Goal: Check status: Check status

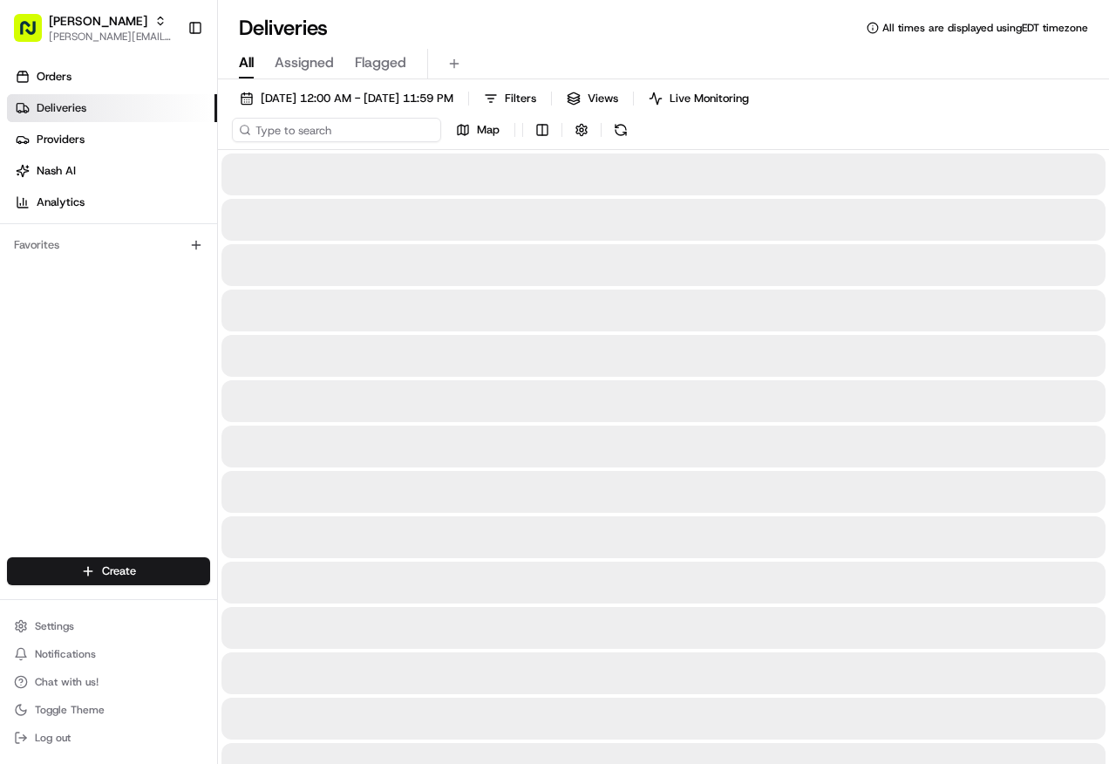
click at [303, 132] on input at bounding box center [336, 130] width 209 height 24
type input "6290"
click at [624, 129] on div "[DATE] 12:00 AM - [DATE] 11:59 PM Filters Views Live Monitoring 6290 Map" at bounding box center [663, 118] width 891 height 64
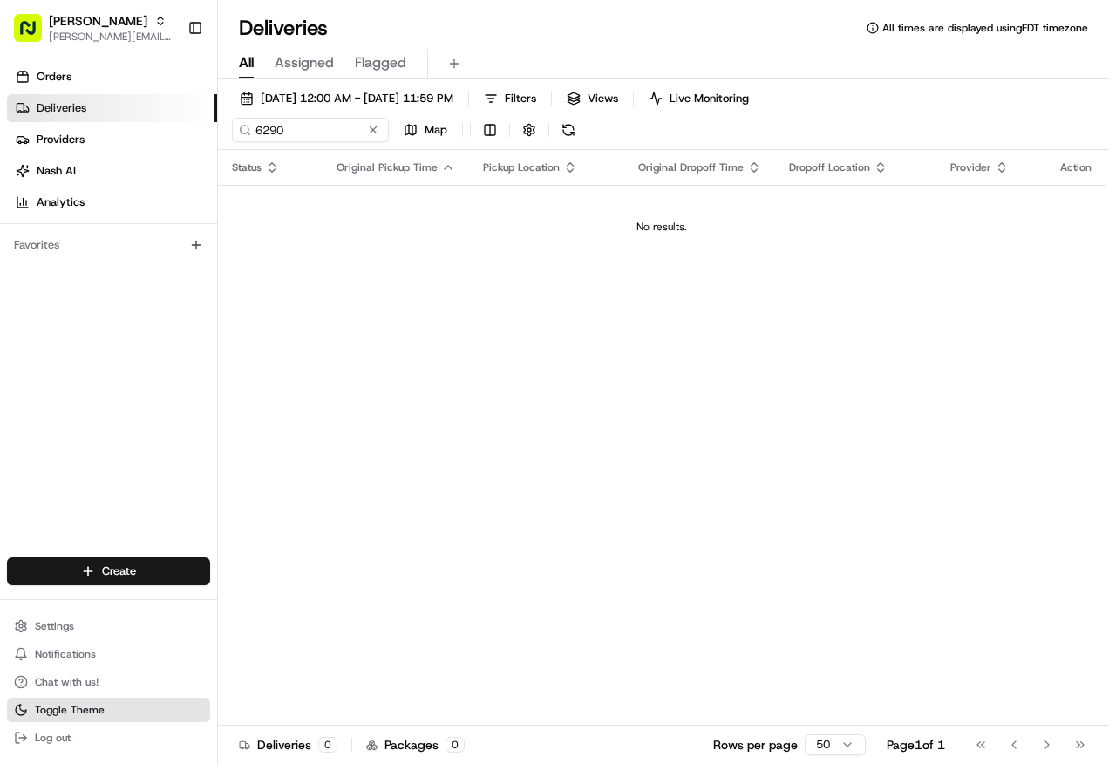
click at [74, 708] on span "Toggle Theme" at bounding box center [70, 710] width 70 height 14
